Goal: Task Accomplishment & Management: Manage account settings

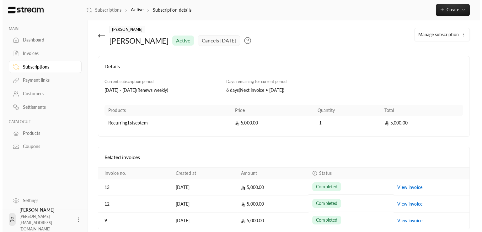
scroll to position [3, 0]
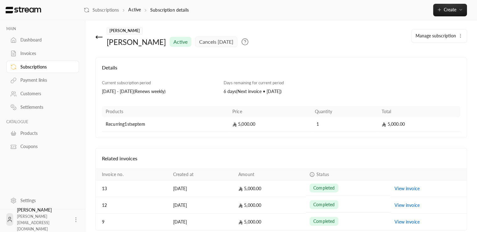
click at [461, 36] on icon "button" at bounding box center [460, 35] width 5 height 5
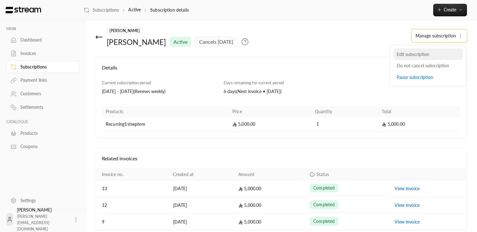
click at [428, 59] on link "Edit subscription" at bounding box center [428, 54] width 69 height 12
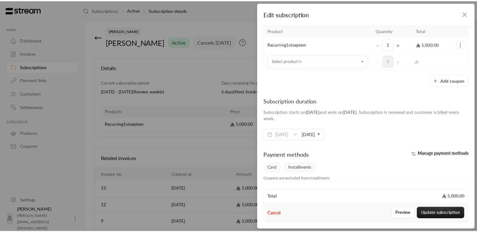
scroll to position [53, 0]
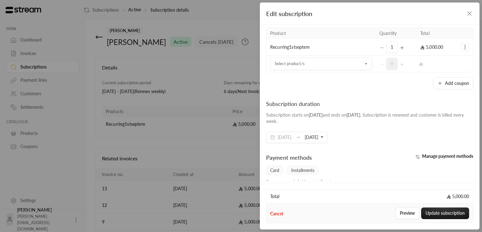
click at [443, 153] on div "Manage payment methods" at bounding box center [423, 159] width 107 height 13
click at [442, 156] on span "Manage payment methods" at bounding box center [447, 155] width 51 height 5
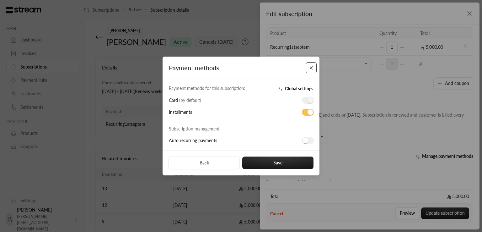
click at [309, 66] on button "Close" at bounding box center [311, 67] width 11 height 11
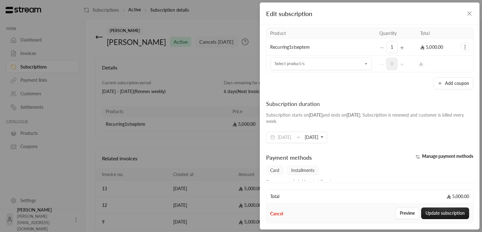
click at [202, 115] on div "**********" at bounding box center [241, 116] width 482 height 232
click at [407, 213] on button "Preview" at bounding box center [407, 213] width 24 height 12
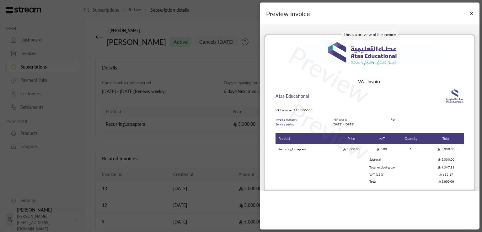
click at [230, 75] on div "Preview invoice This is a preview of the invoice Preview Preview VAT Invoice At…" at bounding box center [241, 116] width 482 height 232
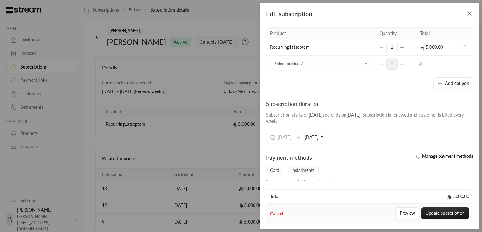
click at [469, 12] on icon "button" at bounding box center [470, 14] width 8 height 8
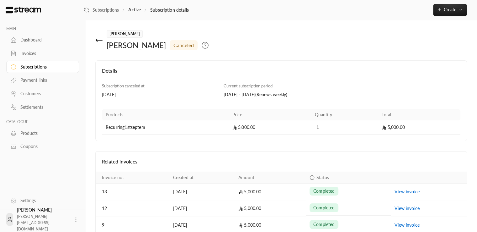
scroll to position [30, 0]
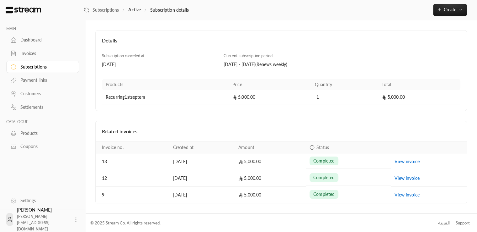
click at [0, 164] on div "MAIN Dashboard Invoices Subscriptions Payment links Customers Settlements CATAL…" at bounding box center [42, 105] width 85 height 171
click at [34, 66] on div "Subscriptions" at bounding box center [45, 67] width 51 height 6
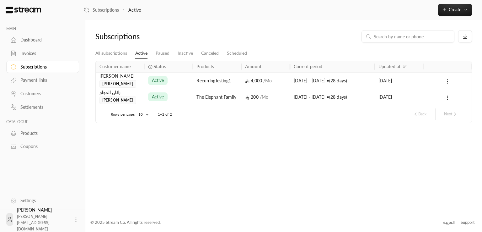
click at [131, 81] on div "[PERSON_NAME] [PERSON_NAME]" at bounding box center [119, 80] width 41 height 15
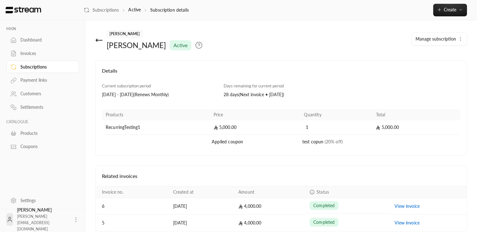
click at [452, 40] on span "Manage subscription" at bounding box center [436, 38] width 40 height 5
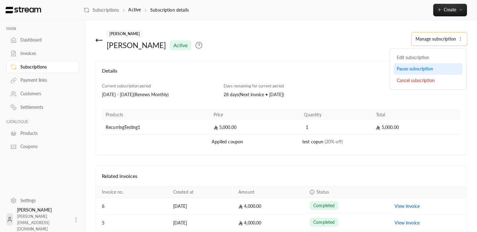
click at [432, 67] on span "Pause subscription" at bounding box center [415, 68] width 36 height 5
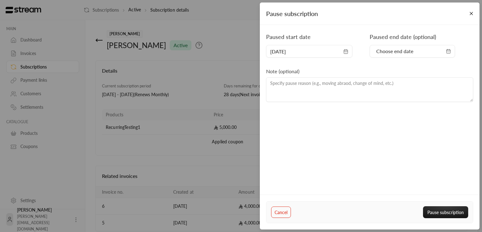
click at [419, 53] on span "Choose end date" at bounding box center [412, 51] width 77 height 8
click at [387, 106] on button "8" at bounding box center [390, 105] width 10 height 10
click at [441, 212] on button "Pause subscription" at bounding box center [445, 212] width 45 height 12
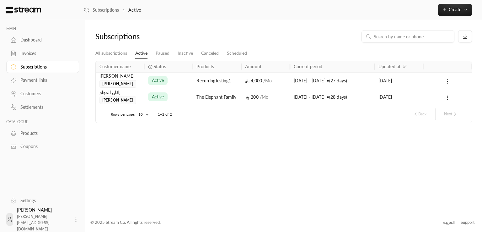
click at [139, 82] on div "[PERSON_NAME] [PERSON_NAME]" at bounding box center [119, 80] width 41 height 15
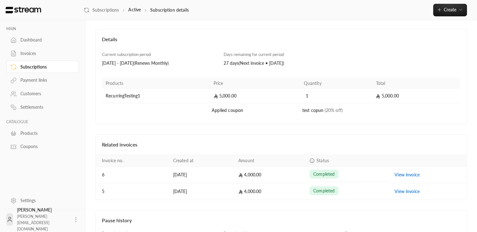
scroll to position [81, 0]
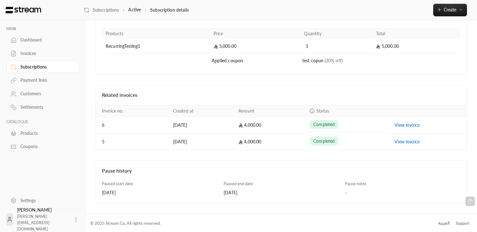
click at [351, 195] on div "Paused start date 01/09/2025 Paused end date 31/08/2025 Pause notes -" at bounding box center [281, 191] width 365 height 23
click at [469, 199] on icon at bounding box center [471, 201] width 8 height 8
click at [472, 201] on icon at bounding box center [471, 201] width 8 height 8
click at [470, 200] on icon at bounding box center [471, 201] width 8 height 8
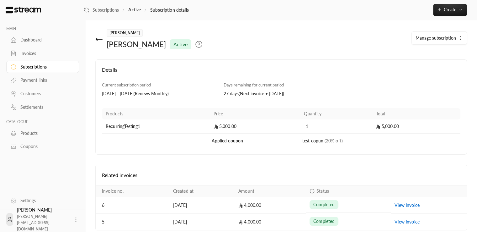
scroll to position [0, 0]
click at [39, 110] on div "Settlements" at bounding box center [45, 107] width 51 height 6
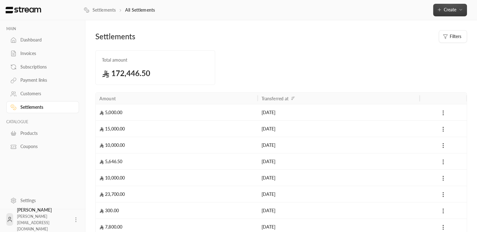
click at [465, 7] on button "Create" at bounding box center [450, 10] width 34 height 13
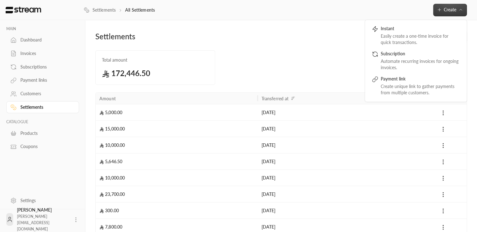
click at [465, 7] on button "Create" at bounding box center [450, 10] width 34 height 13
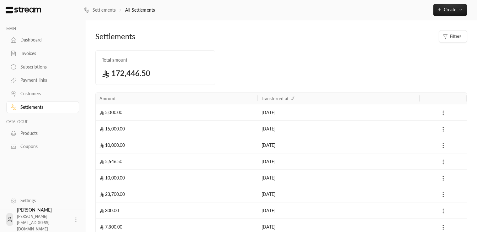
click at [0, 55] on div "MAIN Dashboard Invoices Subscriptions Payment links Customers Settlements CATAL…" at bounding box center [42, 86] width 85 height 132
click at [146, 2] on div "Settlements All Settlements Create Instant Easily create a one-time invoice for…" at bounding box center [281, 10] width 394 height 20
